Goal: Transaction & Acquisition: Purchase product/service

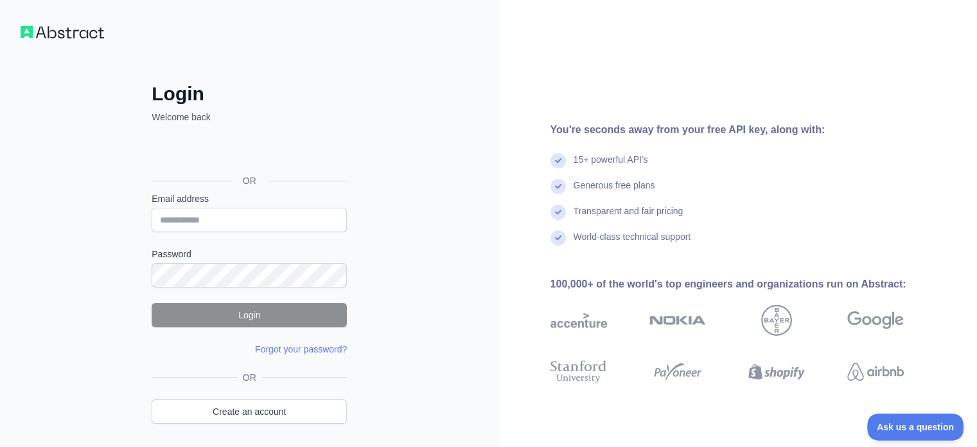
click at [85, 33] on img at bounding box center [63, 32] width 84 height 13
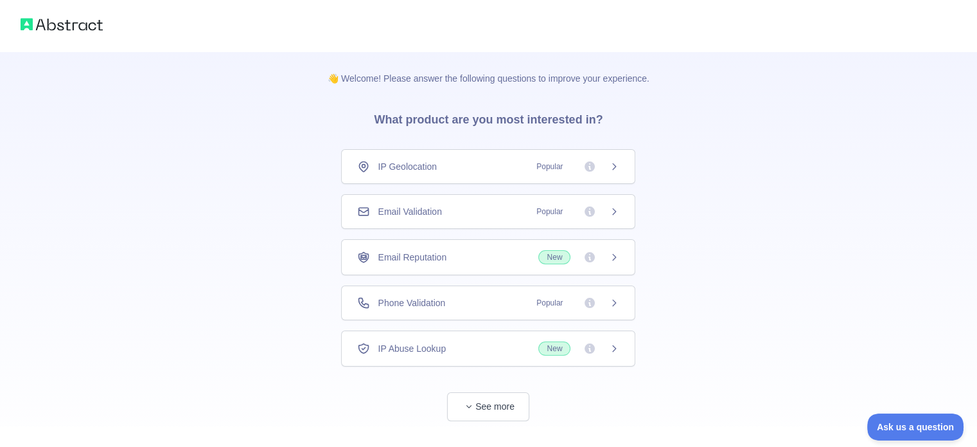
click at [526, 298] on div "Phone Validation Popular" at bounding box center [488, 302] width 262 height 13
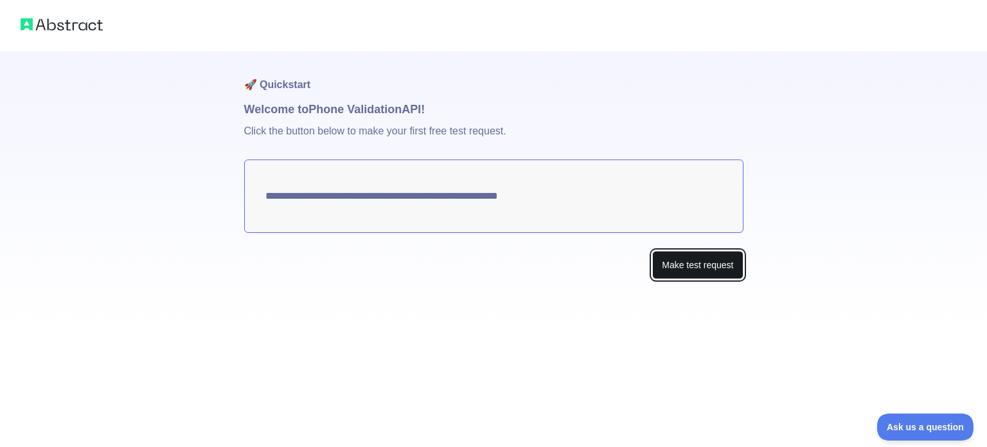
click at [684, 267] on button "Make test request" at bounding box center [697, 265] width 91 height 29
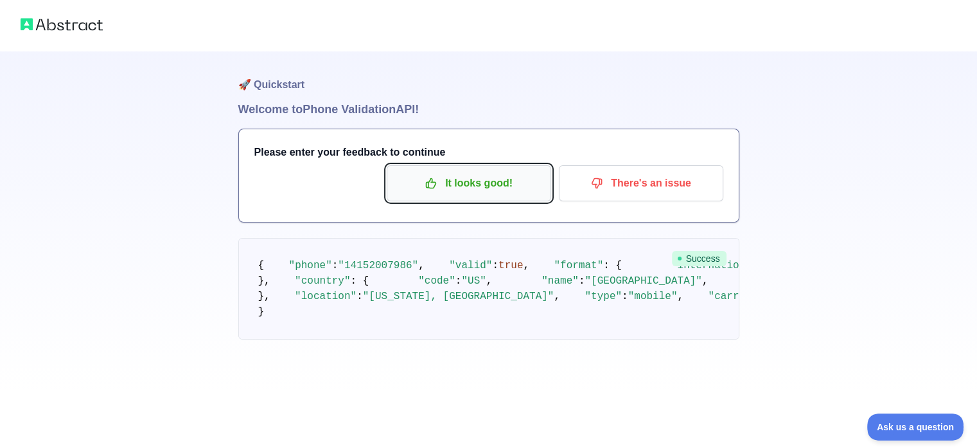
click at [505, 189] on p "It looks good!" at bounding box center [468, 183] width 145 height 22
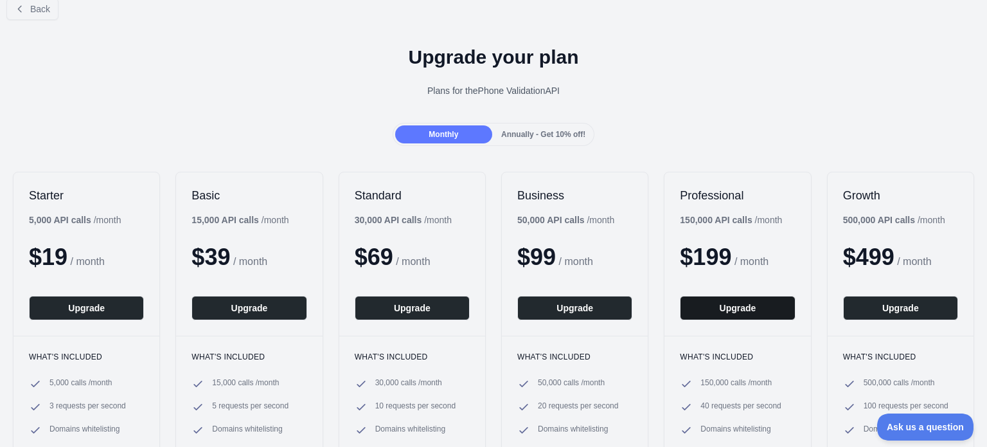
scroll to position [33, 0]
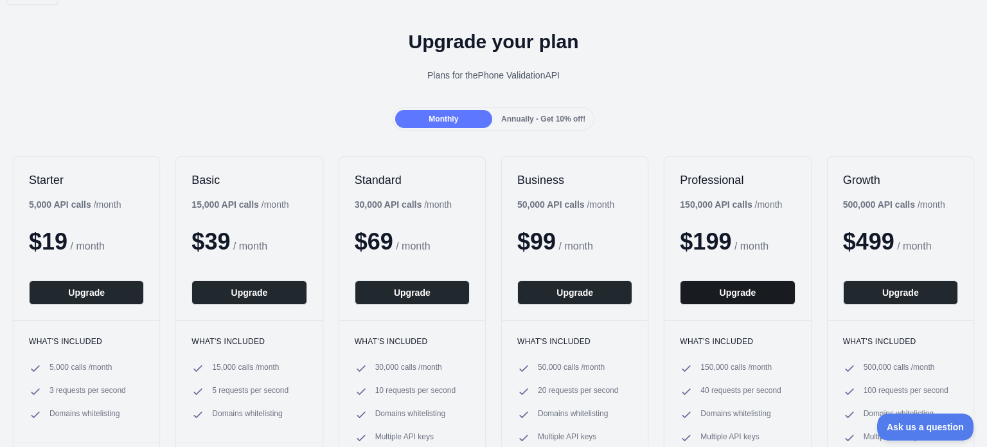
click at [719, 300] on button "Upgrade" at bounding box center [737, 292] width 115 height 24
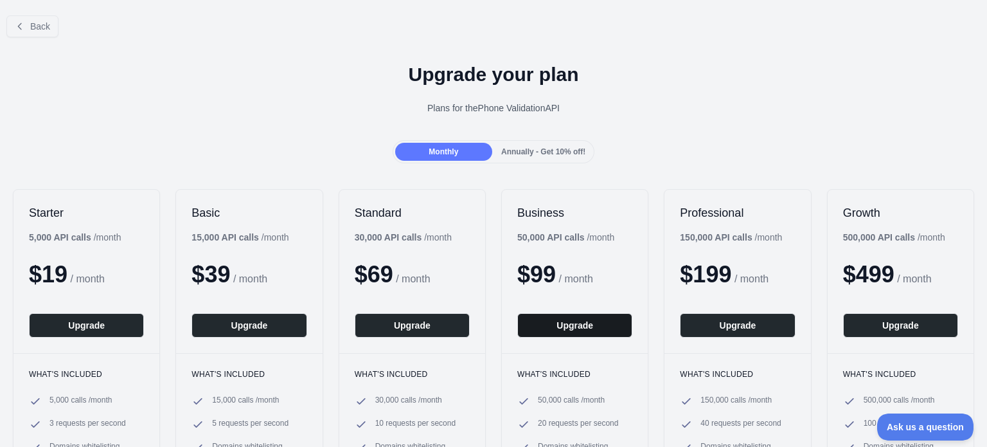
click at [594, 327] on button "Upgrade" at bounding box center [574, 325] width 115 height 24
